Goal: Book appointment/travel/reservation

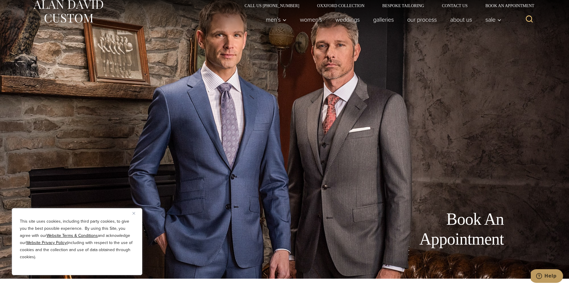
scroll to position [10, 0]
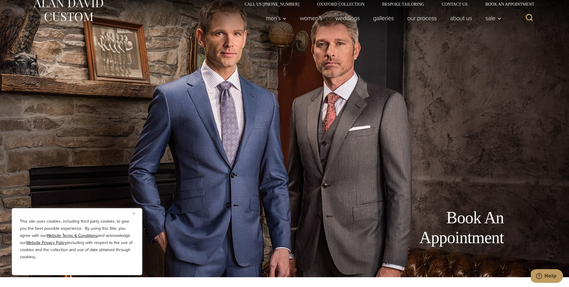
click at [480, 220] on h1 "Book An Appointment" at bounding box center [436, 228] width 133 height 40
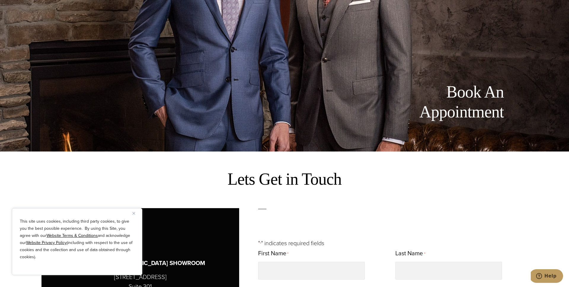
scroll to position [161, 0]
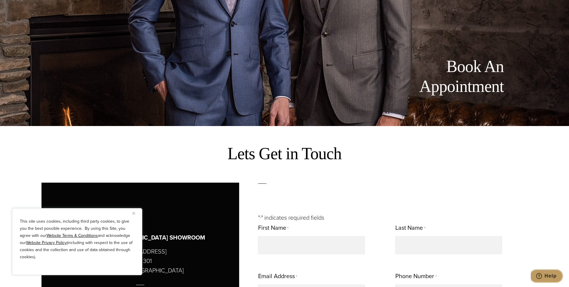
click at [544, 276] on span "Help" at bounding box center [540, 276] width 8 height 6
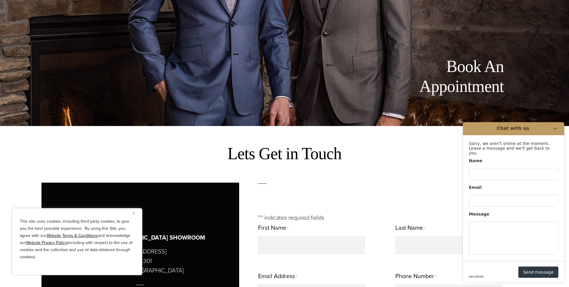
click at [433, 106] on div "Book An Appointment" at bounding box center [284, 88] width 486 height 63
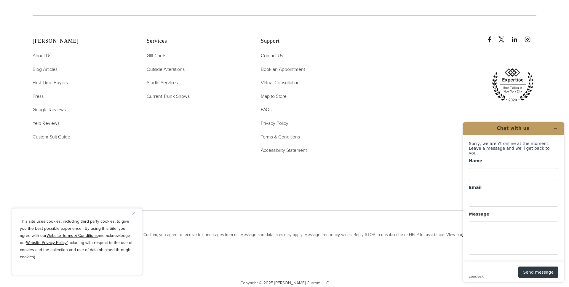
scroll to position [1414, 0]
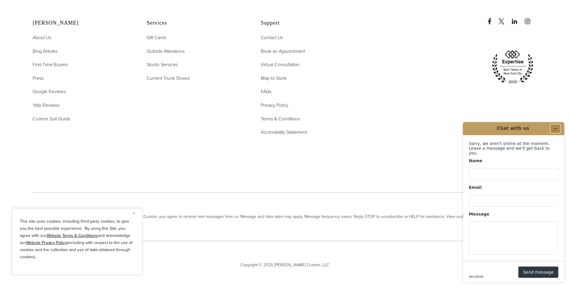
click at [555, 128] on icon "Minimise widget" at bounding box center [555, 129] width 4 height 4
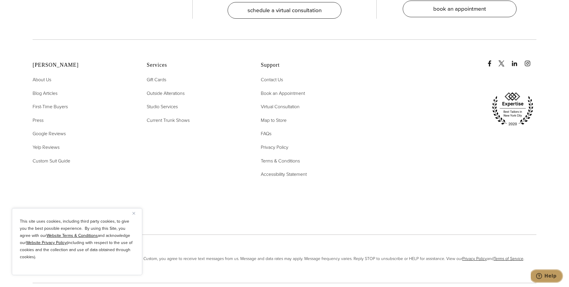
scroll to position [1368, 0]
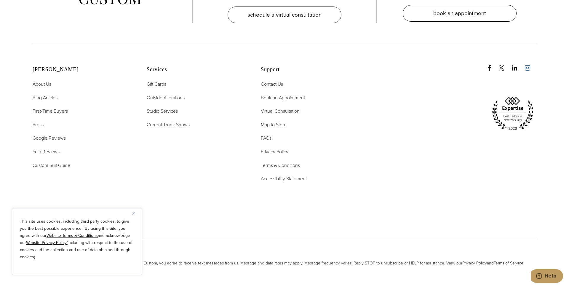
click at [526, 65] on icon "instagram" at bounding box center [528, 68] width 6 height 6
